Goal: Transaction & Acquisition: Book appointment/travel/reservation

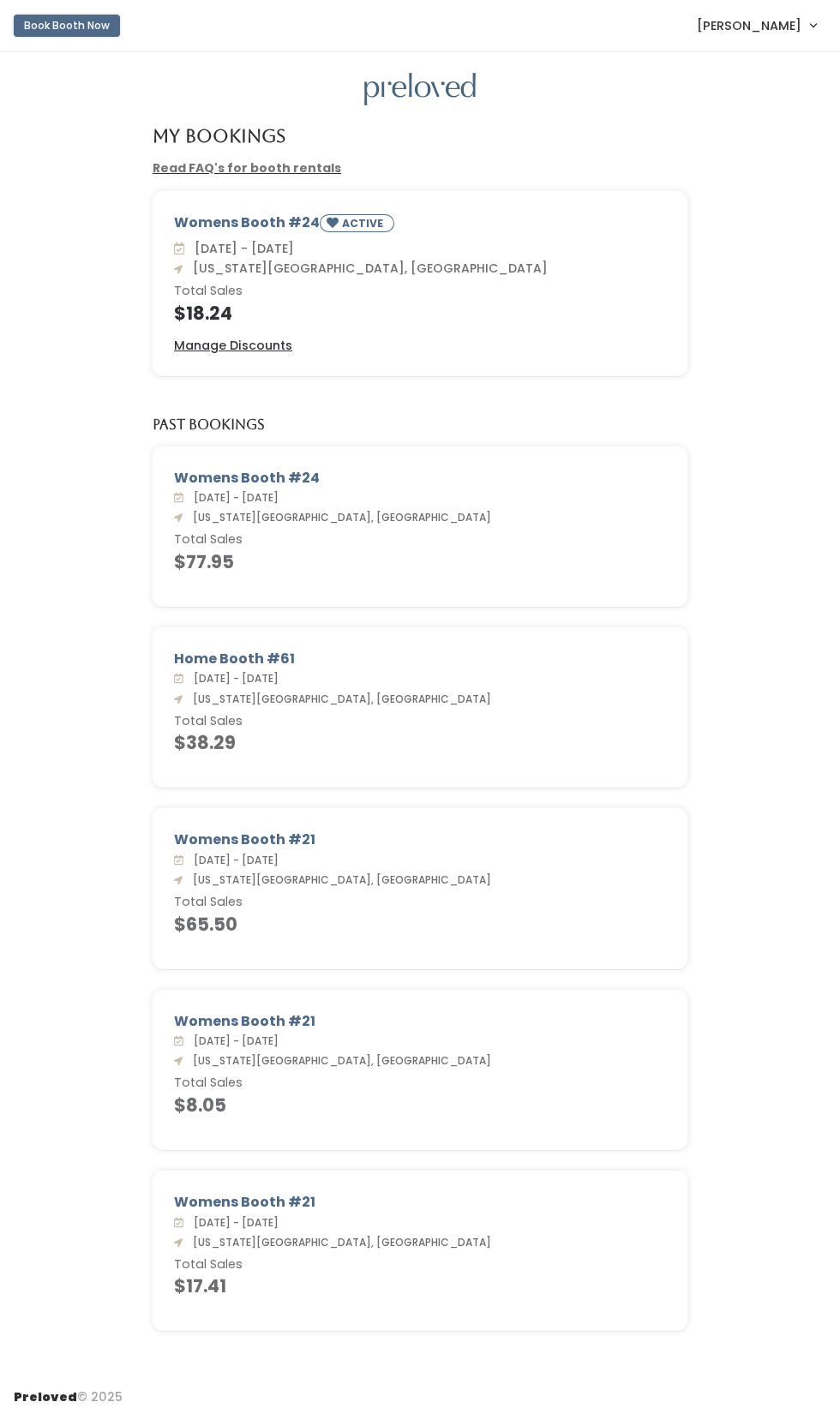
click at [76, 25] on button "Book Booth Now" at bounding box center [66, 25] width 106 height 22
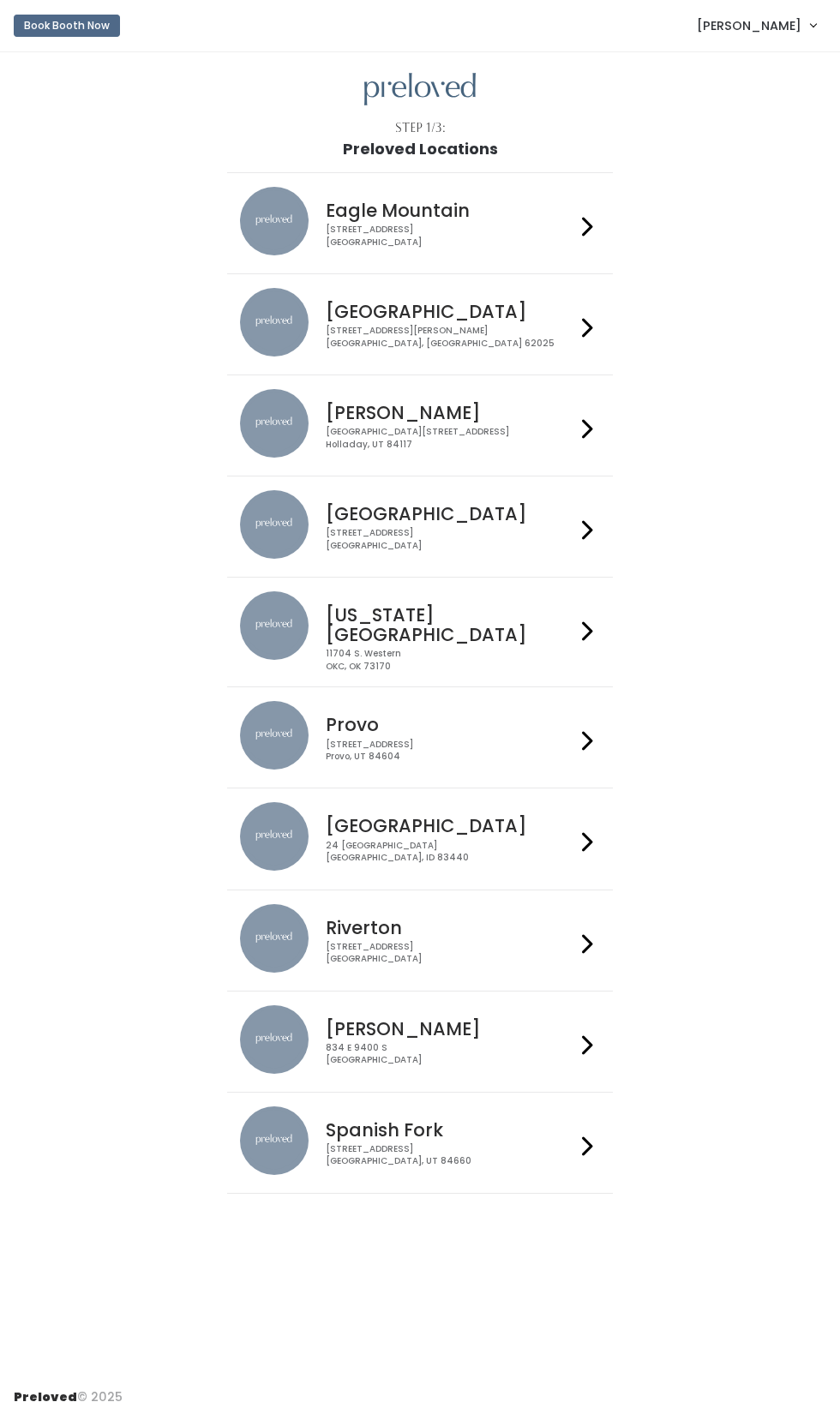
click at [476, 605] on h4 "[US_STATE][GEOGRAPHIC_DATA]" at bounding box center [451, 624] width 250 height 39
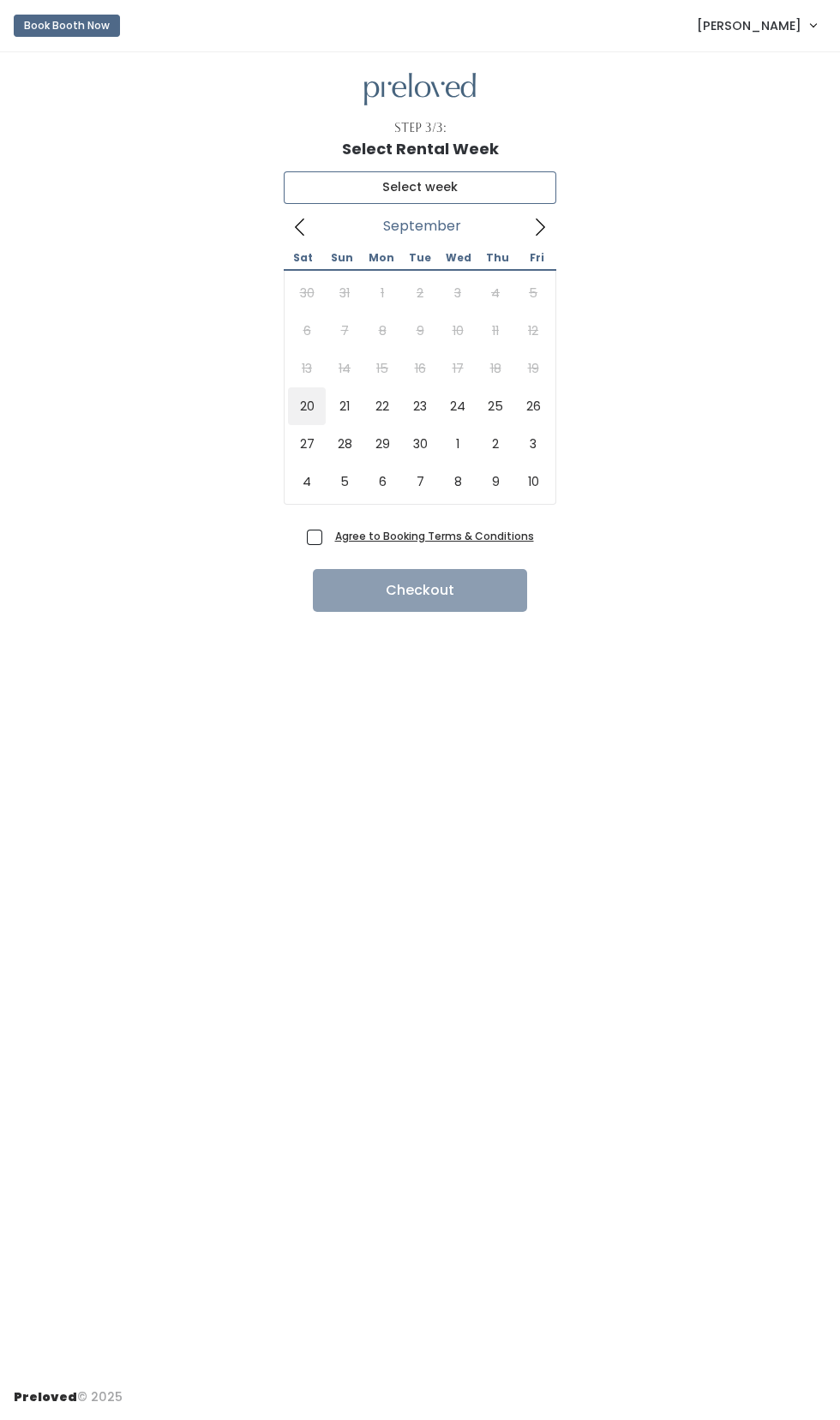
type input "September 20 to September 26"
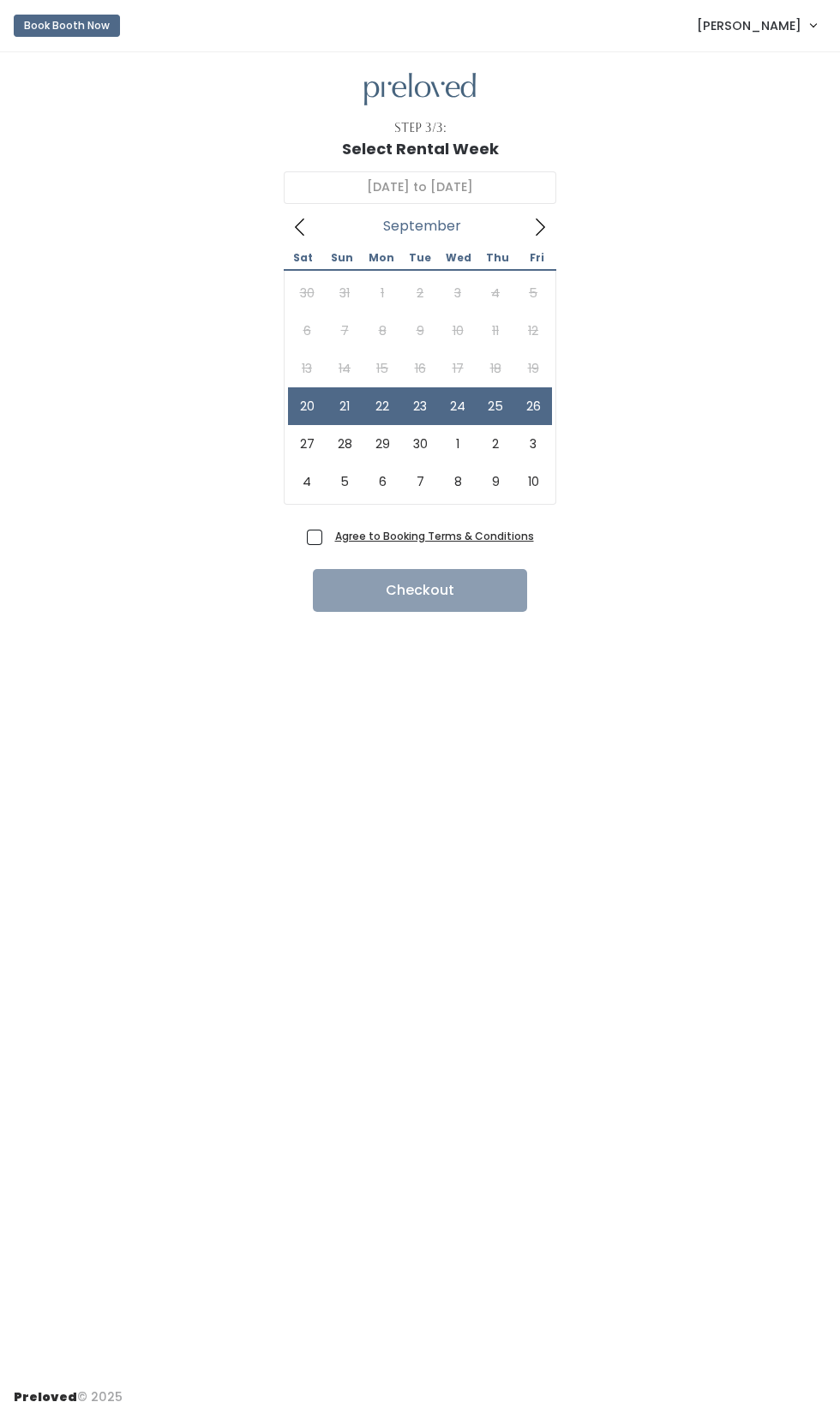
click at [346, 536] on u "Agree to Booking Terms & Conditions" at bounding box center [434, 536] width 198 height 14
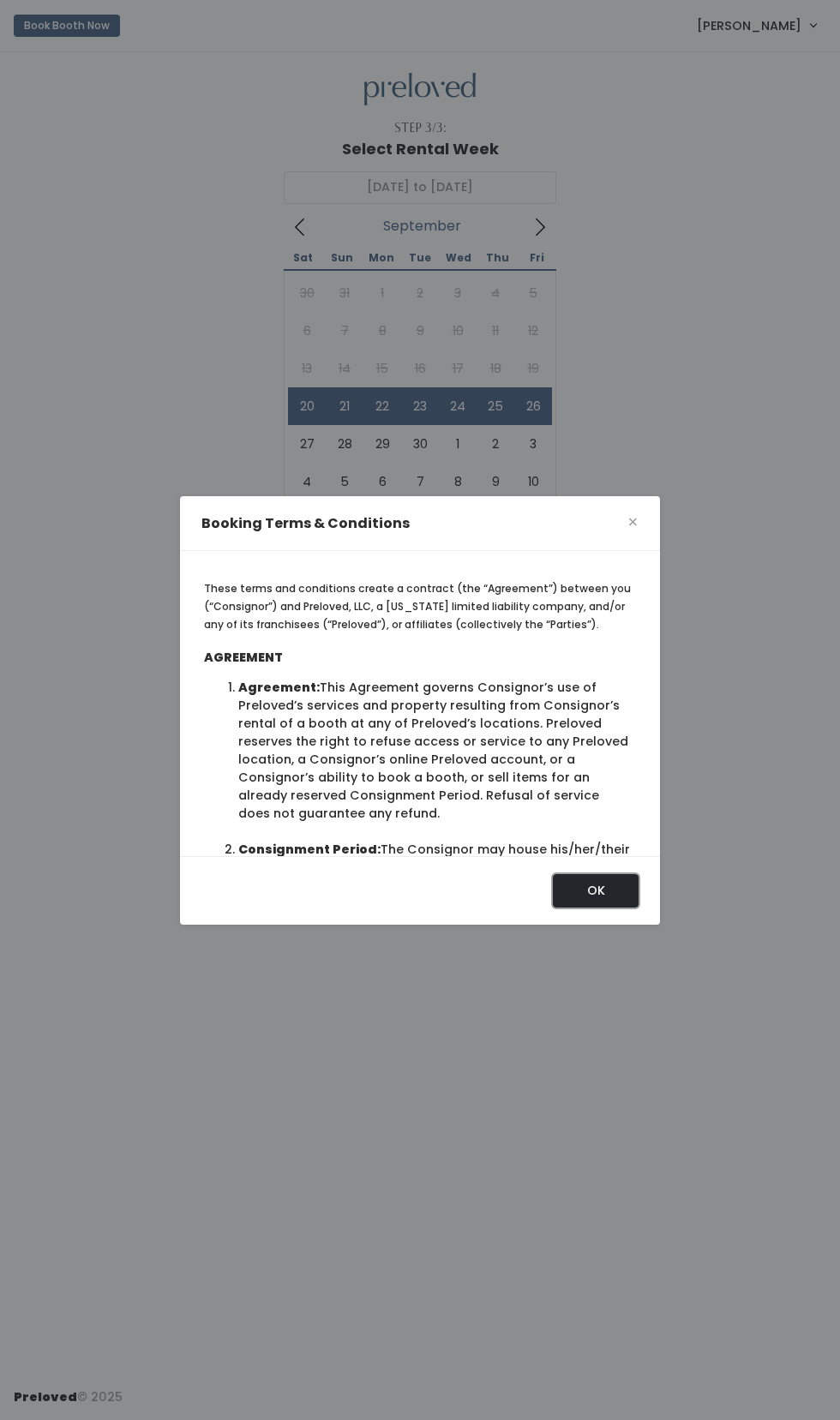
click at [603, 907] on button "OK" at bounding box center [595, 890] width 86 height 33
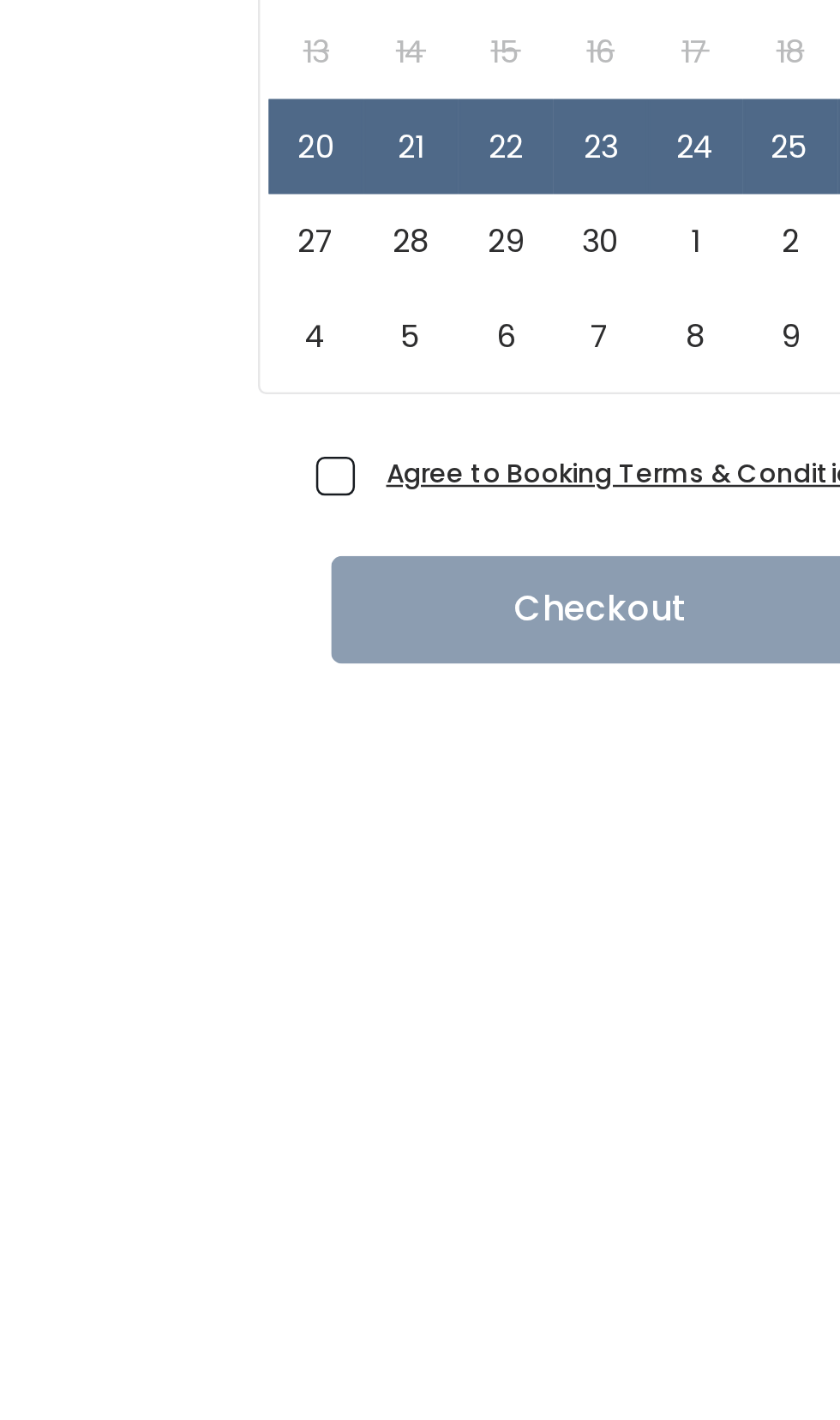
scroll to position [4, 0]
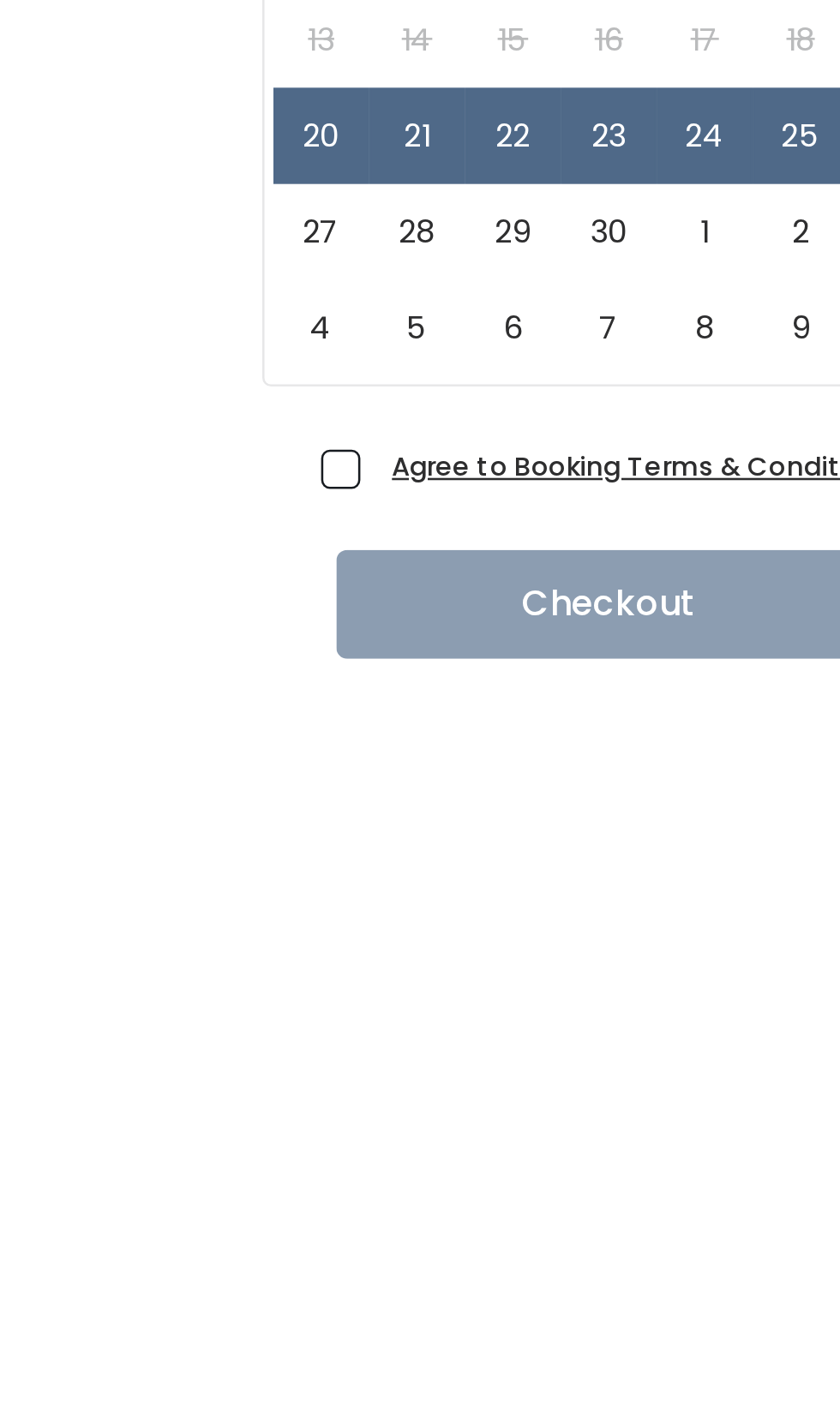
click at [328, 527] on span "Agree to Booking Terms & Conditions" at bounding box center [431, 536] width 205 height 17
click at [328, 527] on input "Agree to Booking Terms & Conditions" at bounding box center [334, 533] width 12 height 12
checkbox input "true"
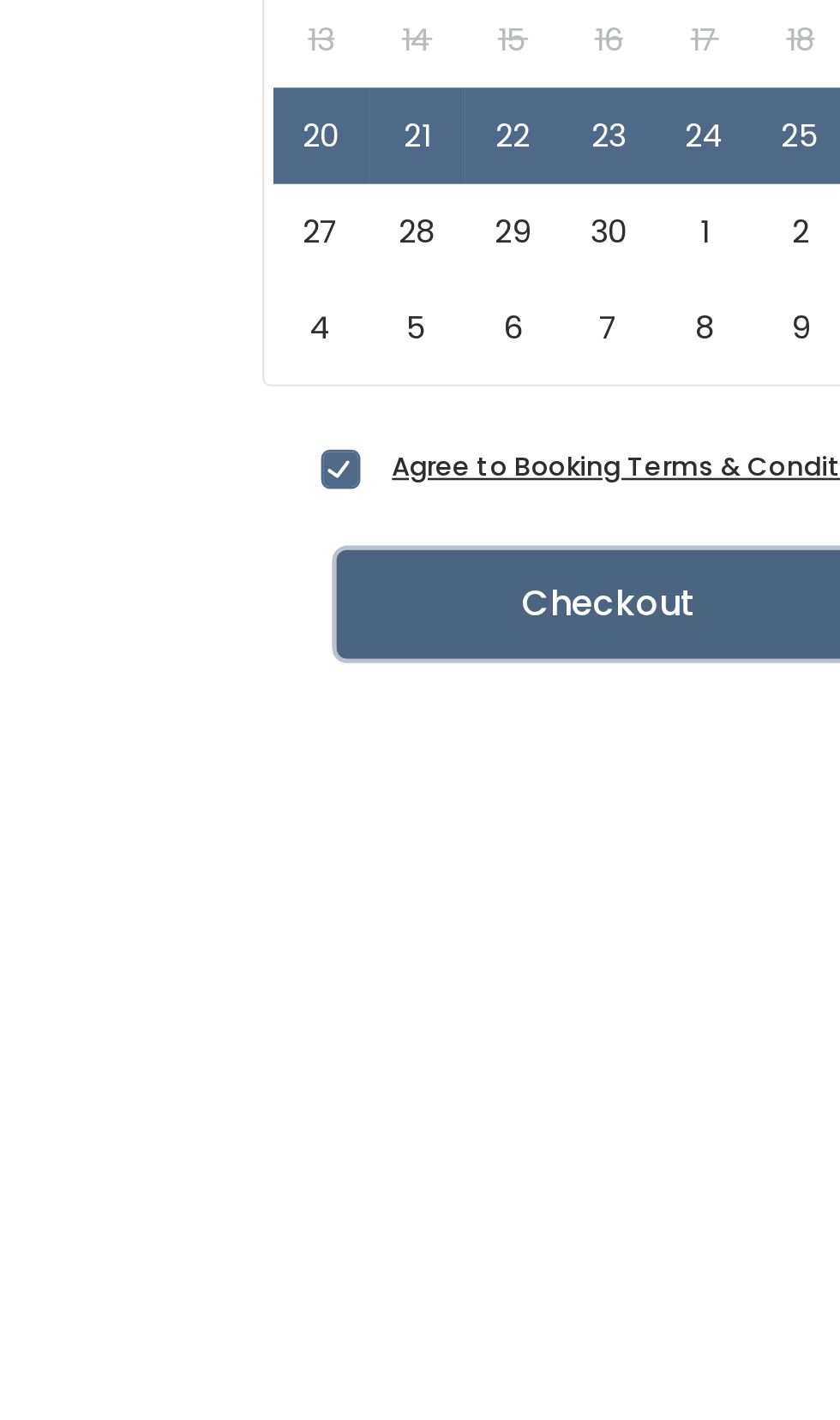
click at [422, 582] on button "Checkout" at bounding box center [420, 590] width 214 height 42
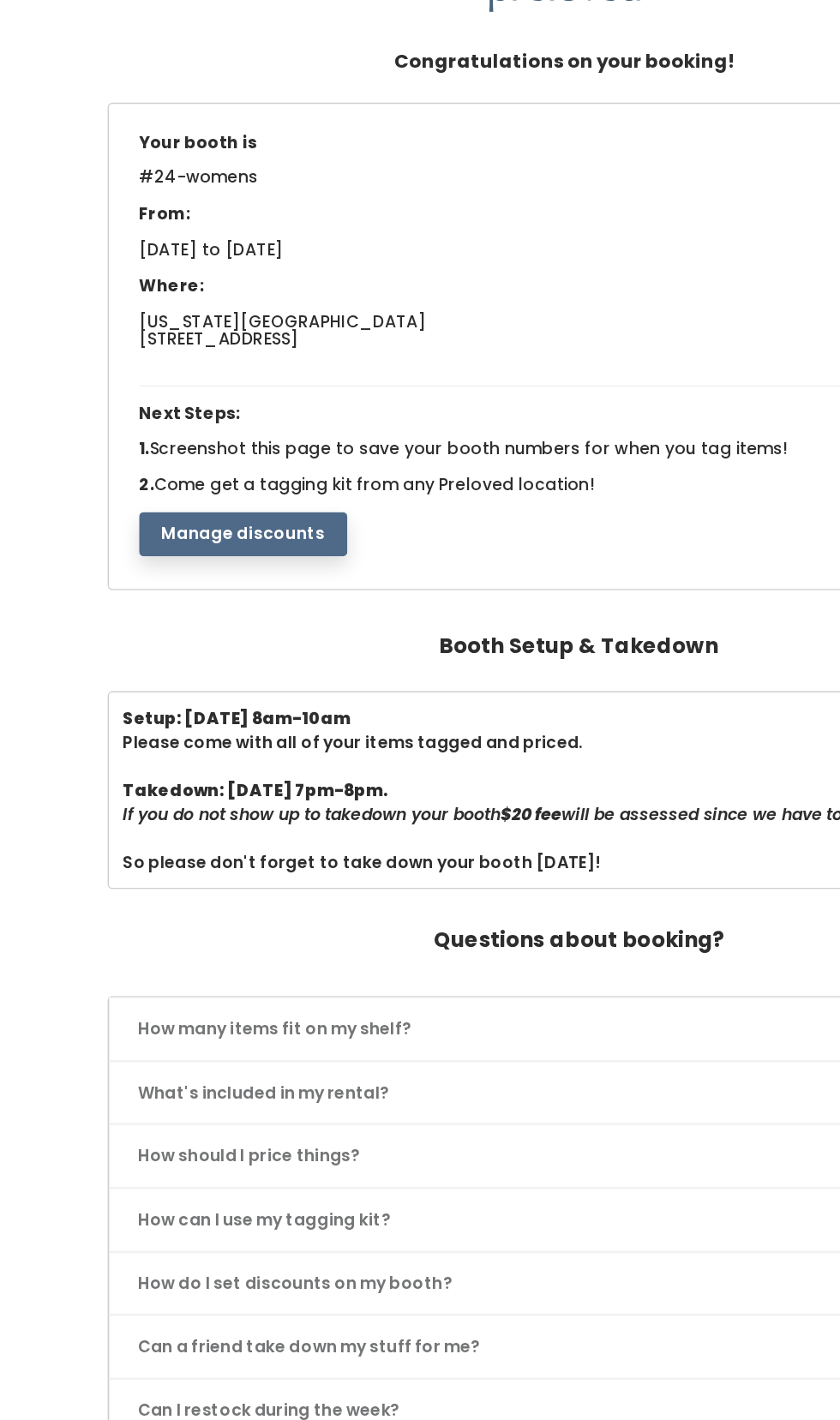
scroll to position [2, 0]
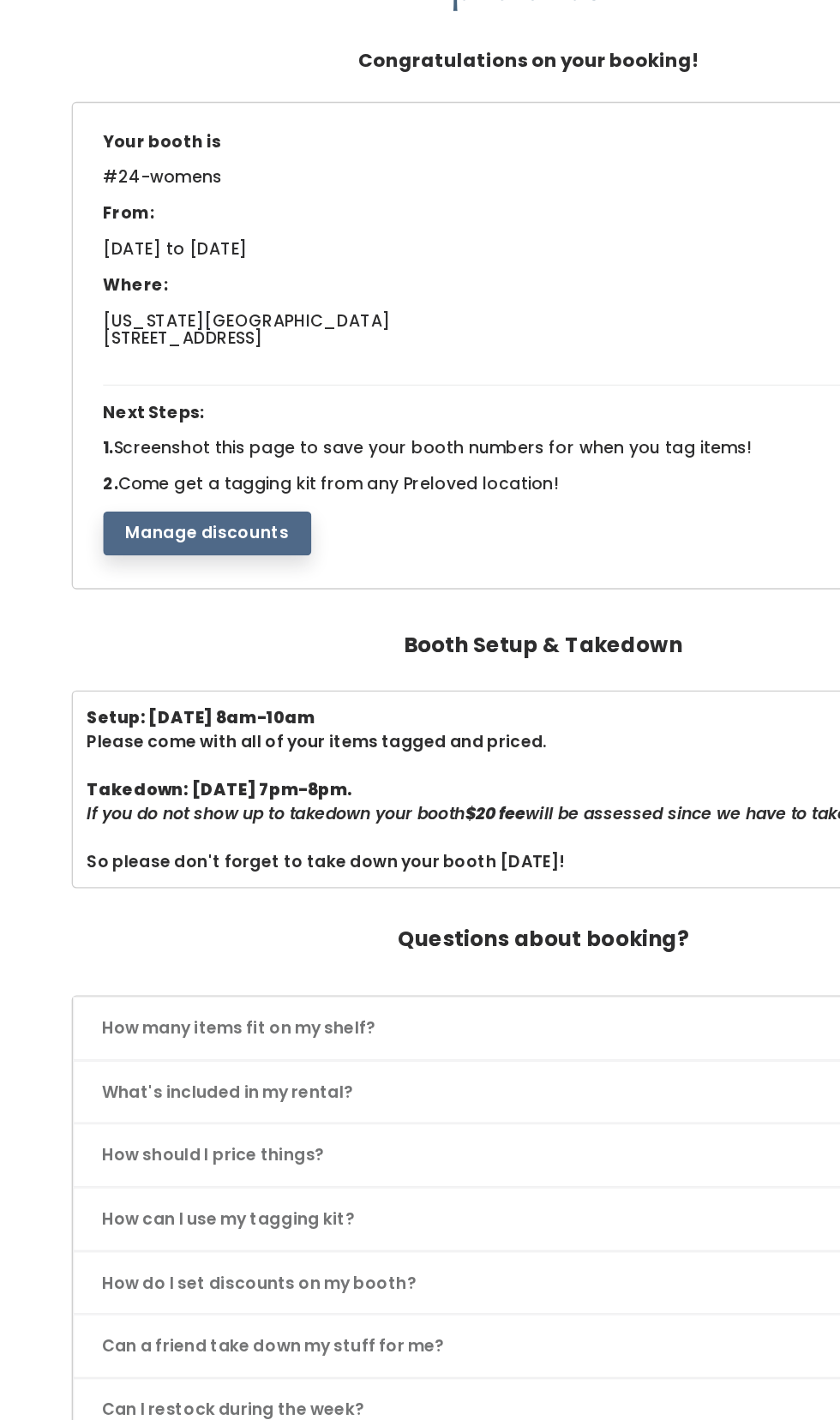
click at [162, 942] on link "How should I price things?" at bounding box center [419, 946] width 669 height 45
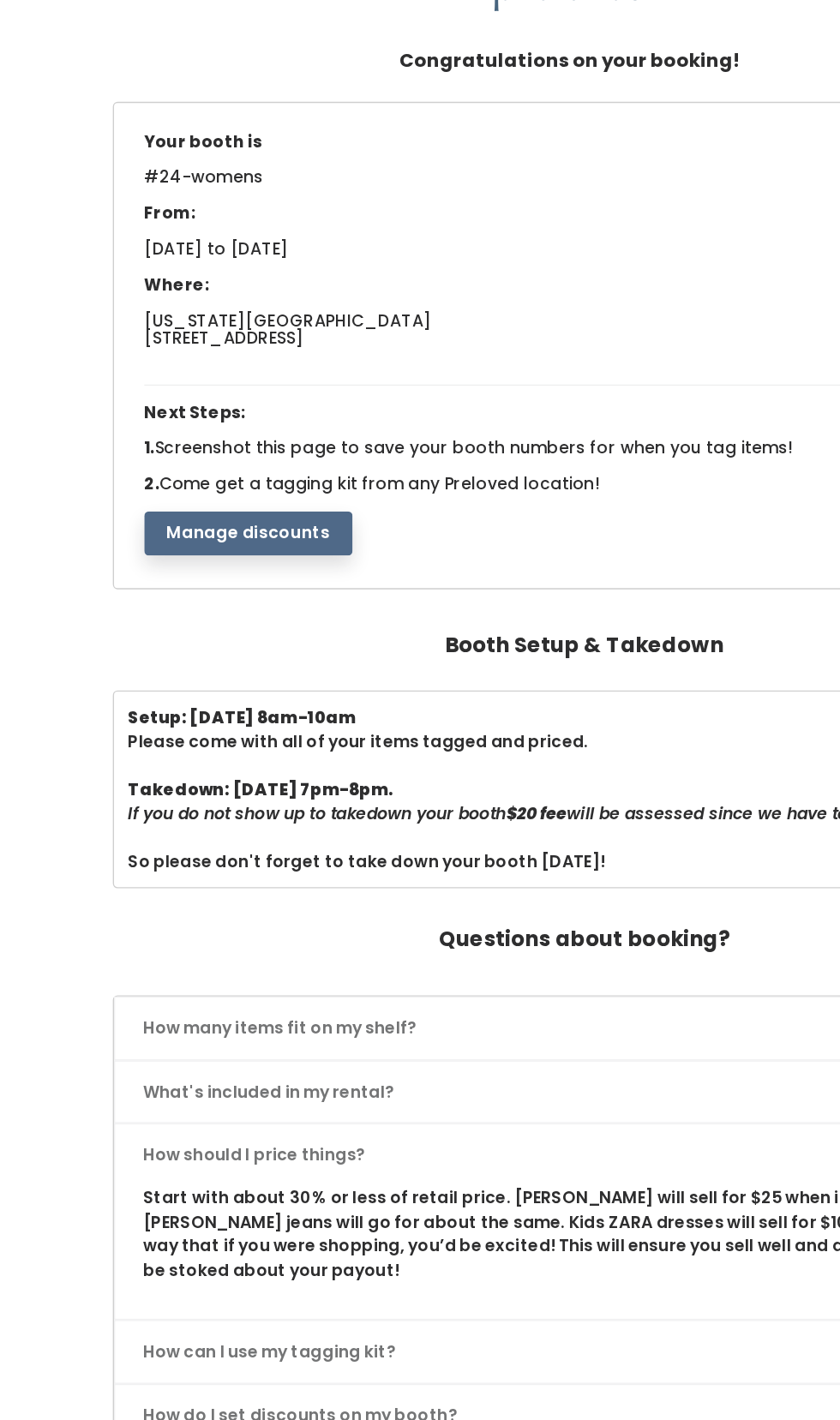
scroll to position [0, 0]
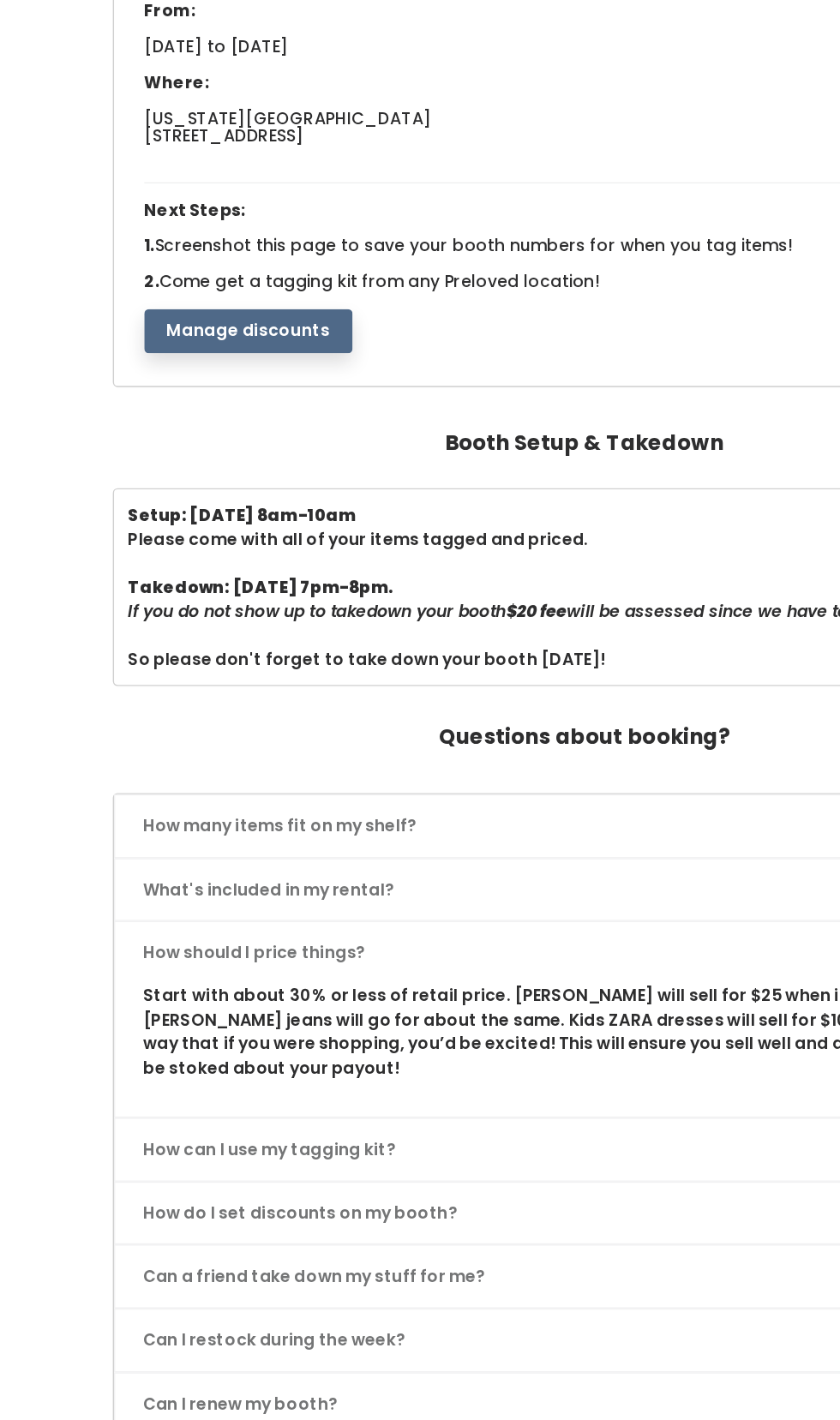
click at [302, 1188] on link "Can a friend take down my stuff for me?" at bounding box center [419, 1186] width 669 height 45
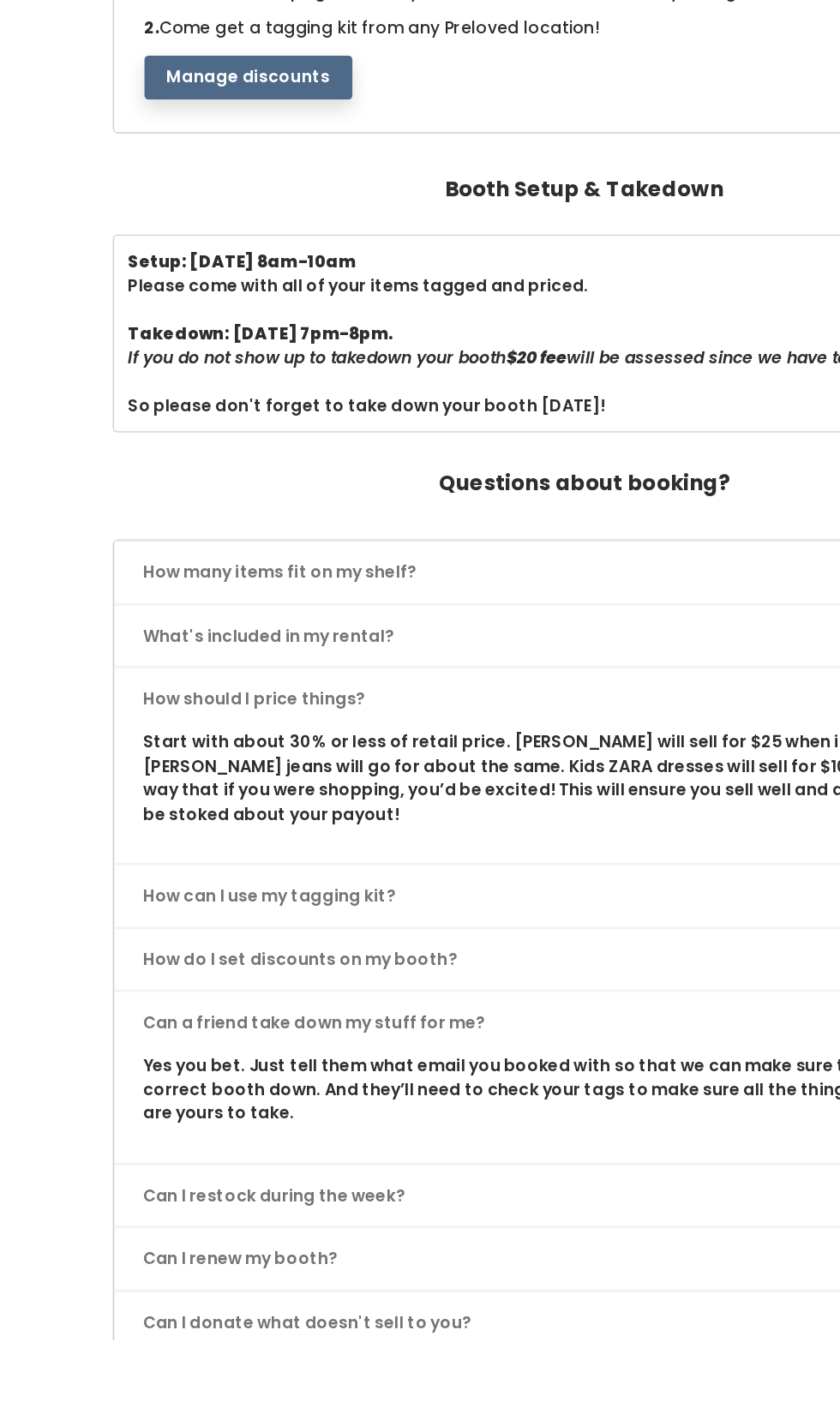
click at [248, 1306] on link "Can I restock during the week?" at bounding box center [419, 1313] width 669 height 45
